Goal: Navigation & Orientation: Find specific page/section

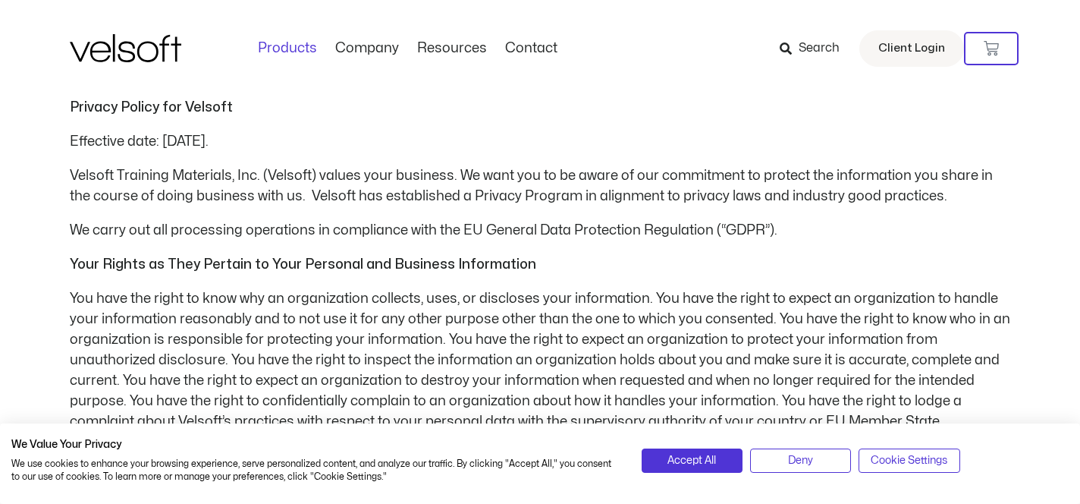
click at [306, 55] on link "Products" at bounding box center [287, 48] width 77 height 17
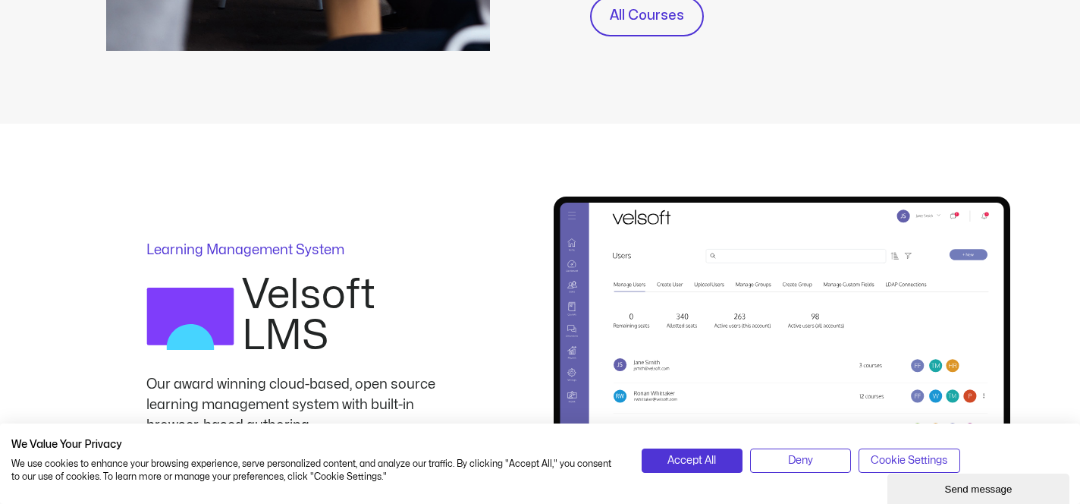
scroll to position [585, 0]
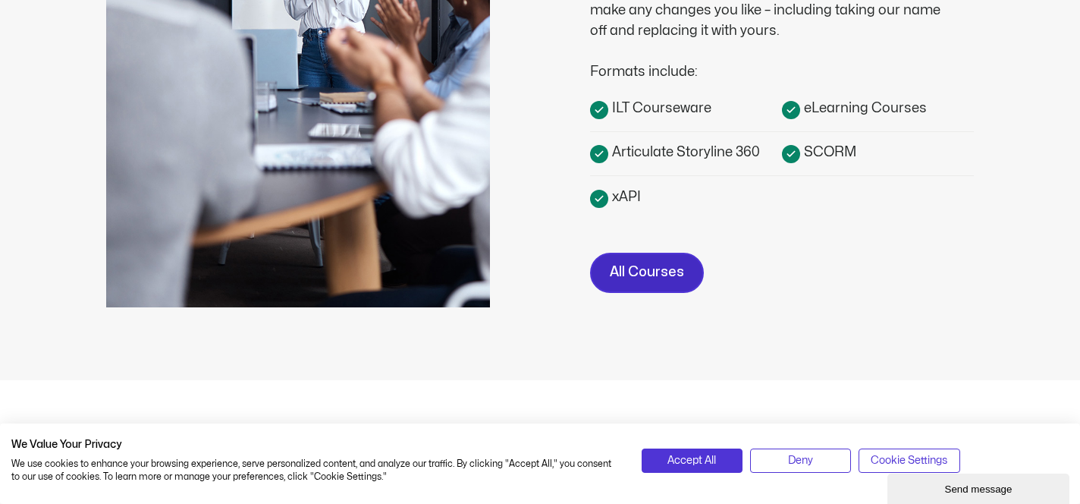
click at [668, 272] on span "All Courses" at bounding box center [647, 273] width 74 height 22
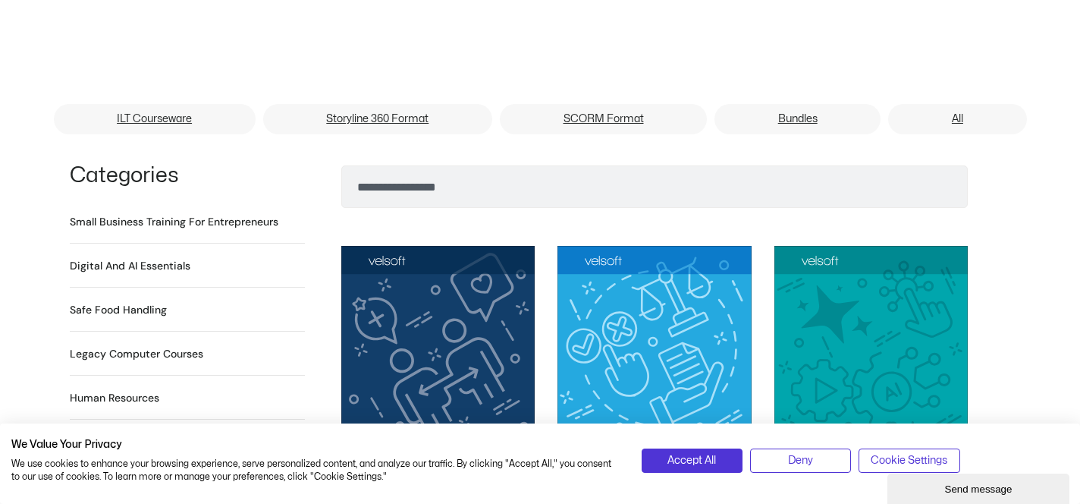
scroll to position [681, 0]
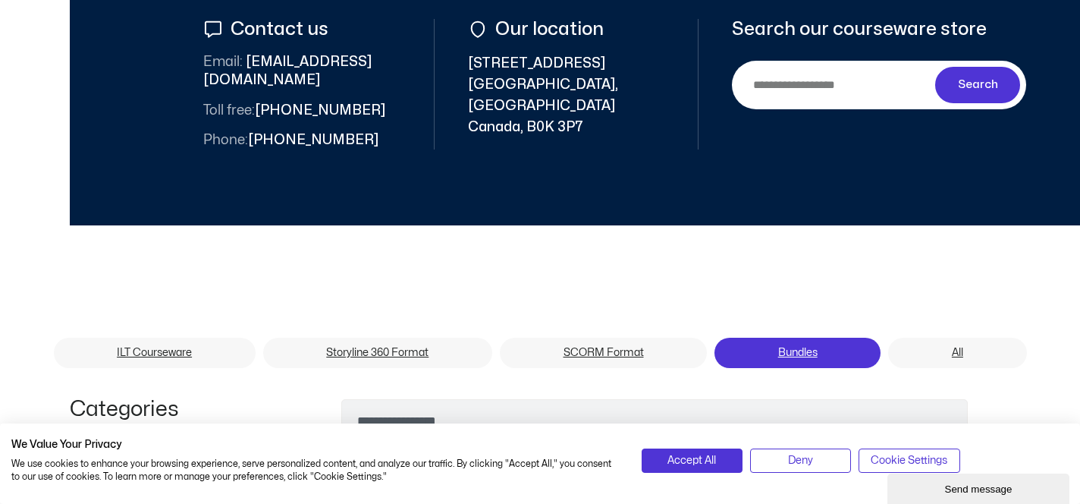
click at [774, 338] on link "Bundles" at bounding box center [798, 353] width 166 height 30
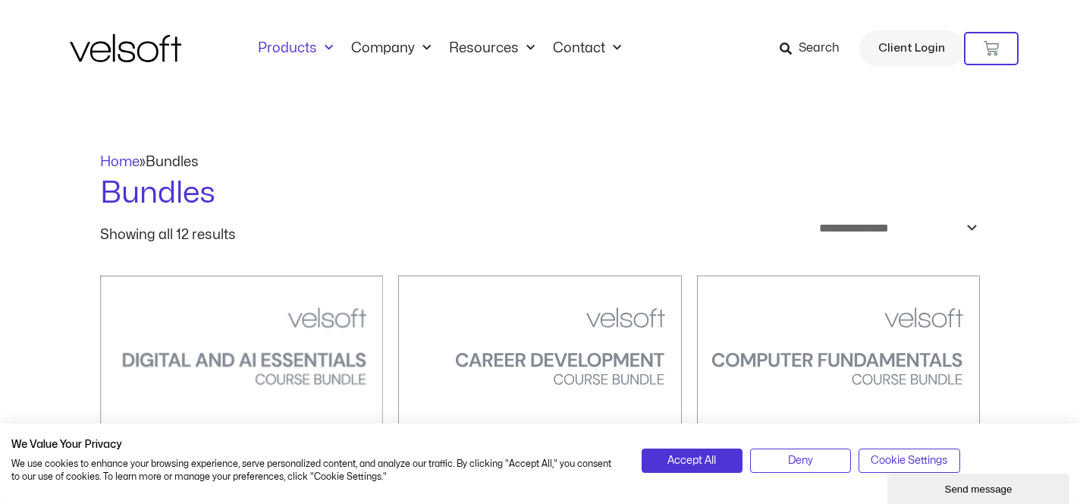
click at [275, 55] on link "Products" at bounding box center [295, 48] width 93 height 17
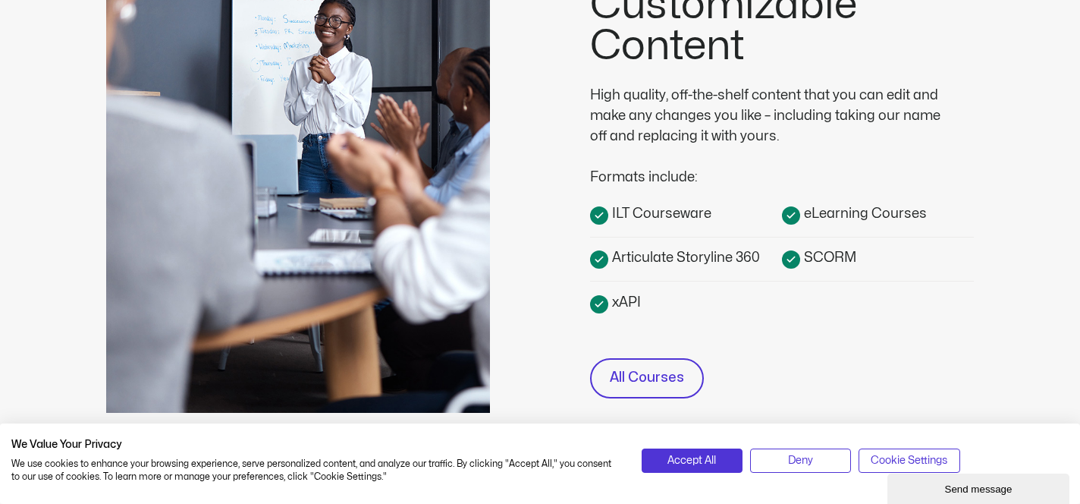
scroll to position [646, 0]
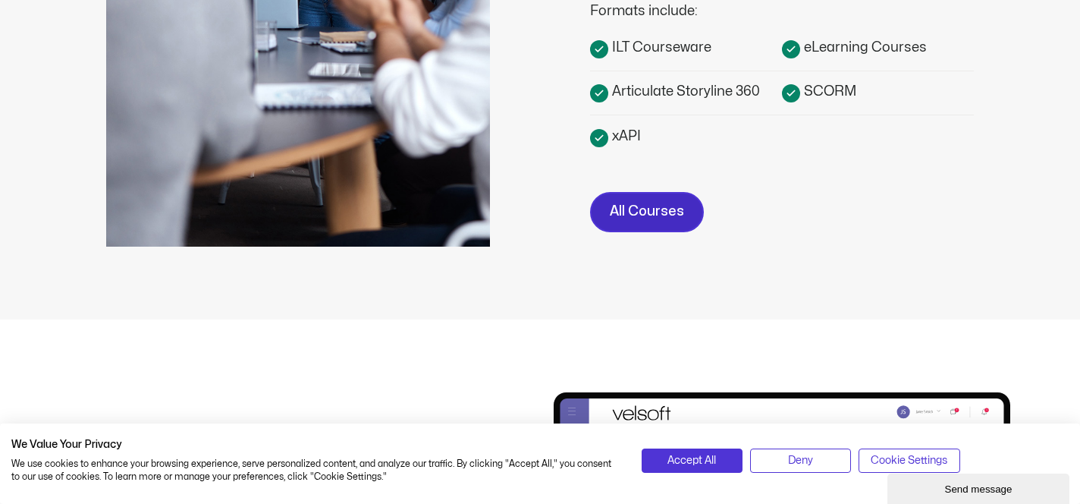
click at [659, 219] on span "All Courses" at bounding box center [647, 212] width 74 height 22
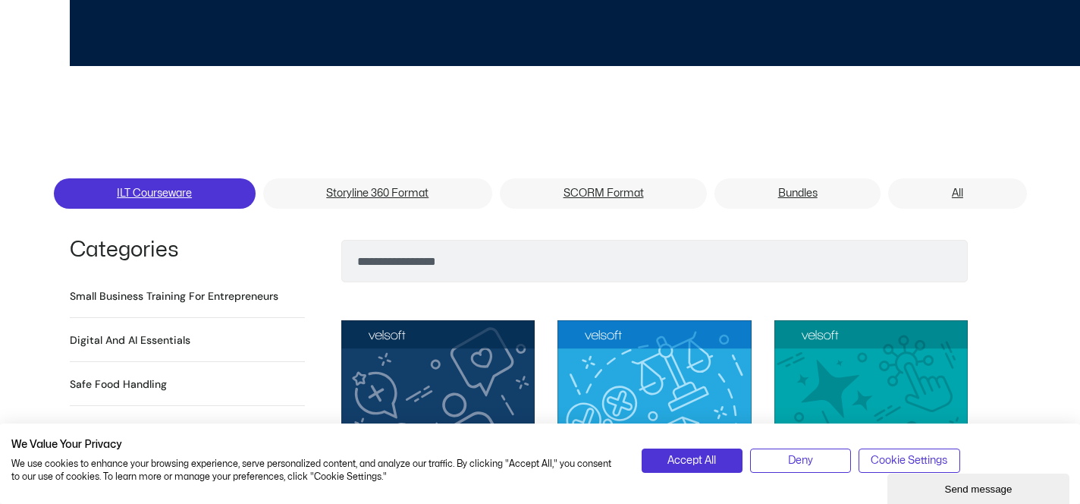
click at [174, 178] on link "ILT Courseware" at bounding box center [155, 193] width 202 height 30
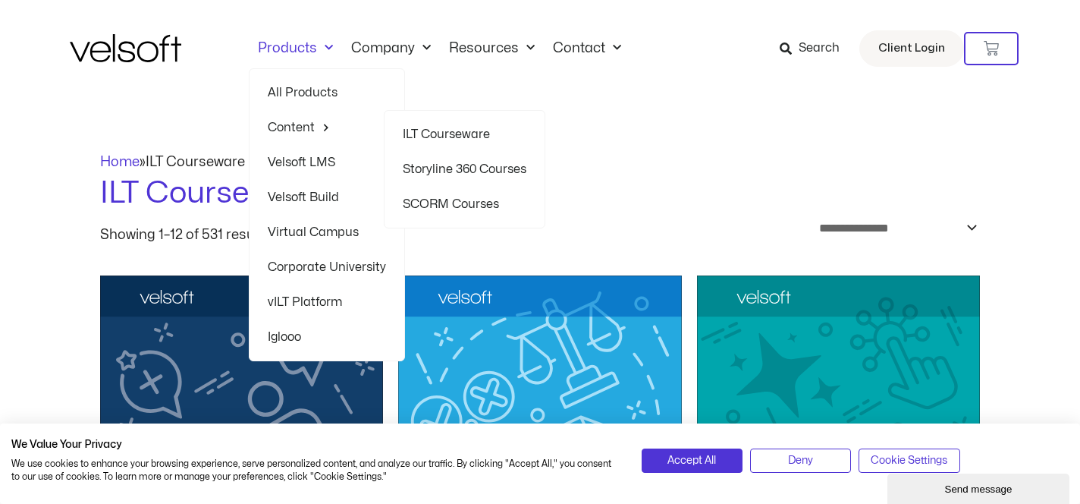
click at [313, 128] on link "Content" at bounding box center [327, 127] width 118 height 35
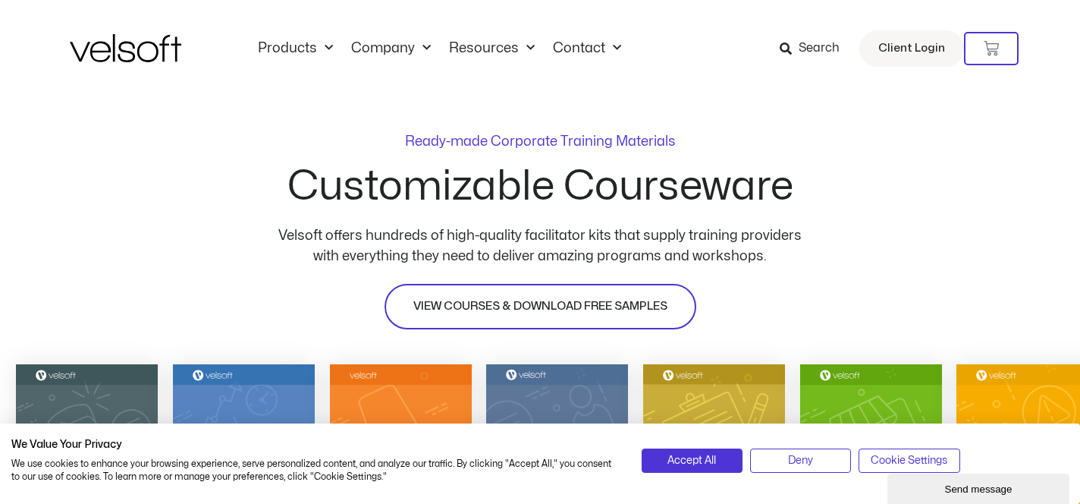
click at [463, 302] on span "VIEW COURSES & DOWNLOAD FREE SAMPLES" at bounding box center [541, 306] width 254 height 18
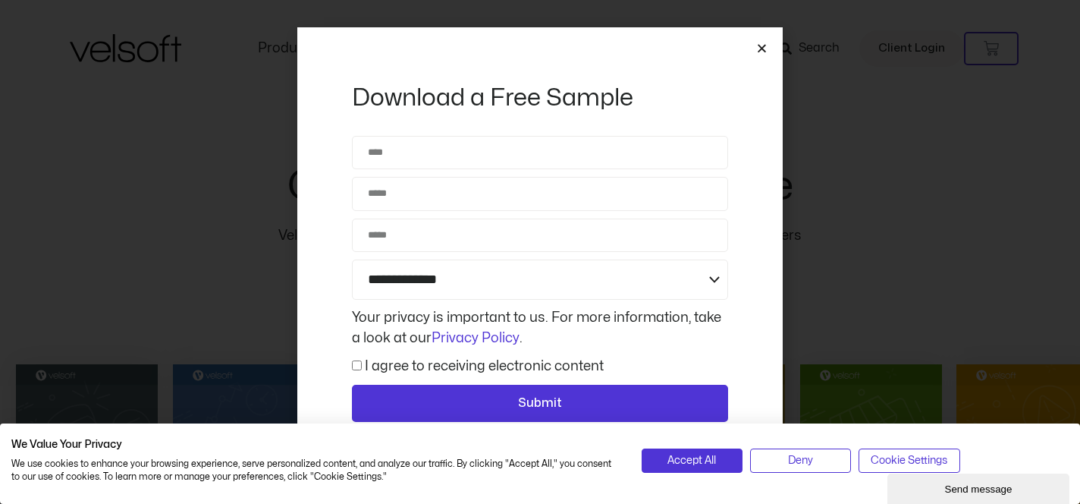
click at [759, 47] on icon "Close" at bounding box center [761, 47] width 11 height 11
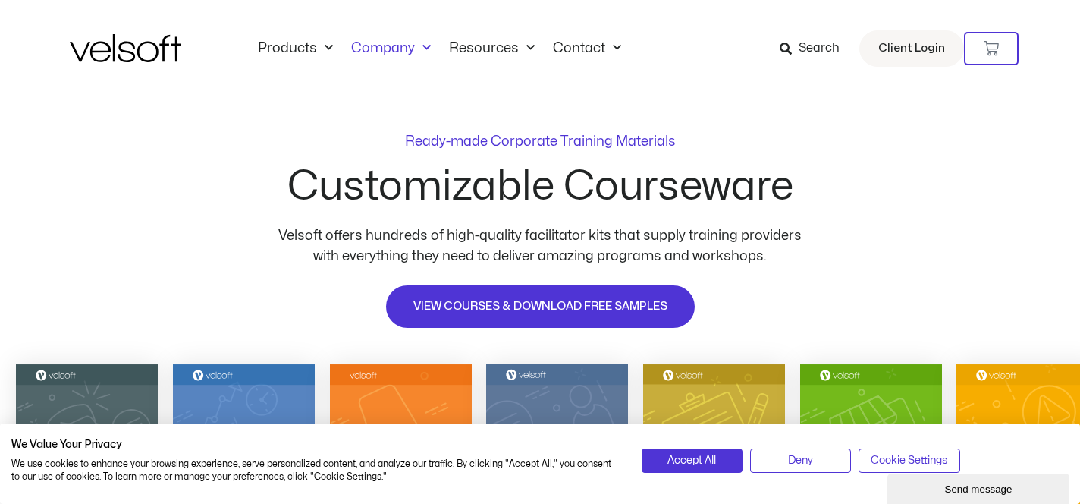
click at [427, 39] on span "Menu" at bounding box center [423, 48] width 16 height 25
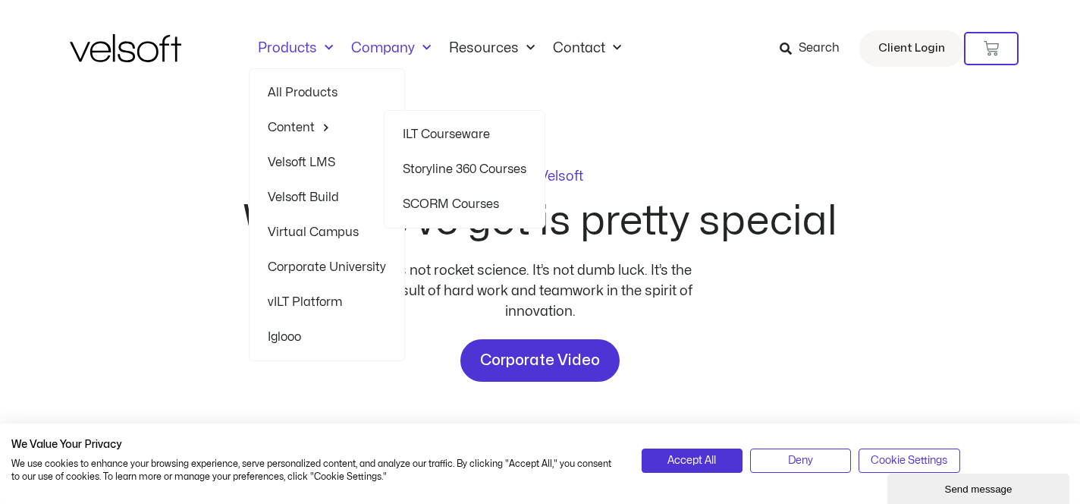
click at [324, 86] on link "All Products" at bounding box center [327, 92] width 118 height 35
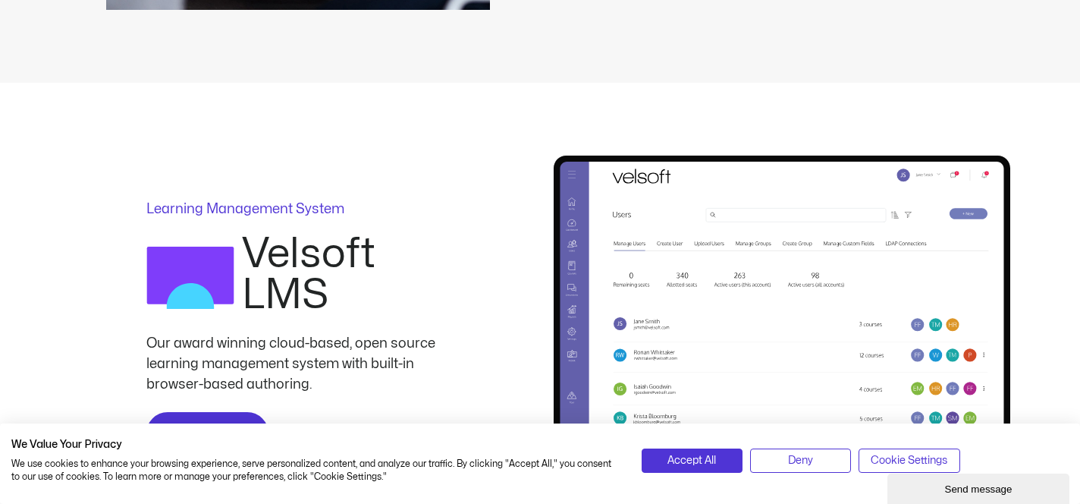
scroll to position [1256, 0]
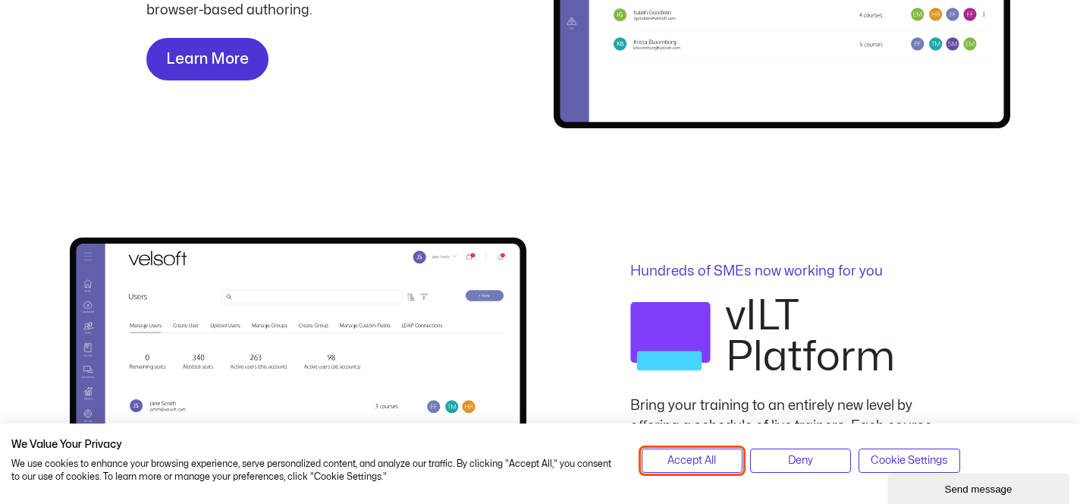
click at [677, 457] on span "Accept All" at bounding box center [692, 460] width 49 height 17
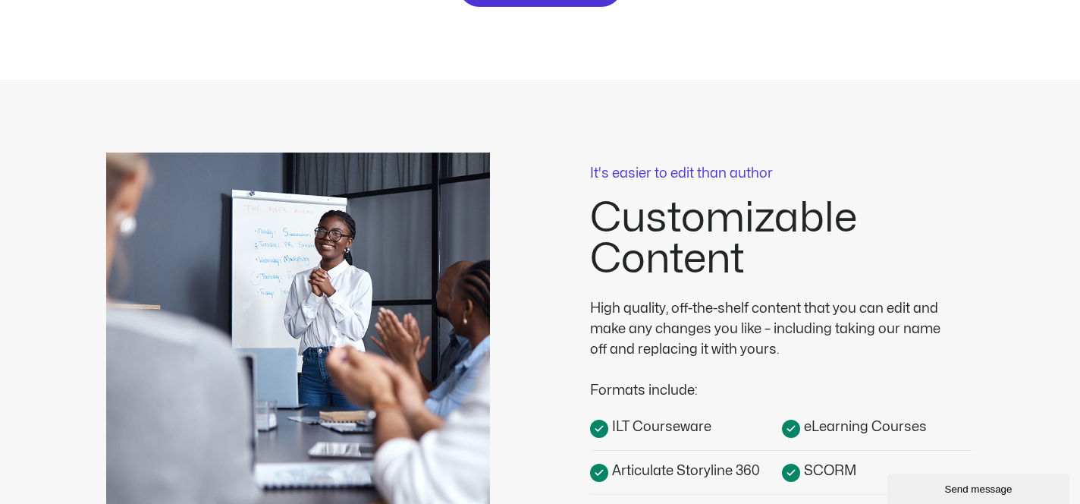
scroll to position [0, 0]
